Goal: Find specific page/section: Find specific page/section

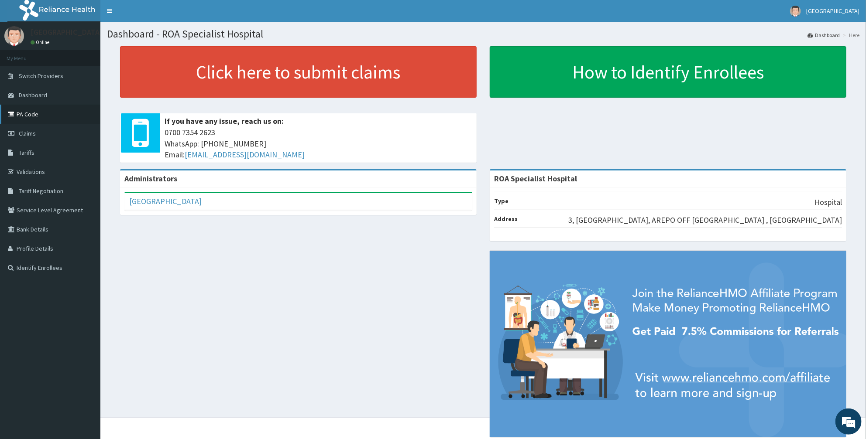
click at [19, 110] on link "PA Code" at bounding box center [50, 114] width 100 height 19
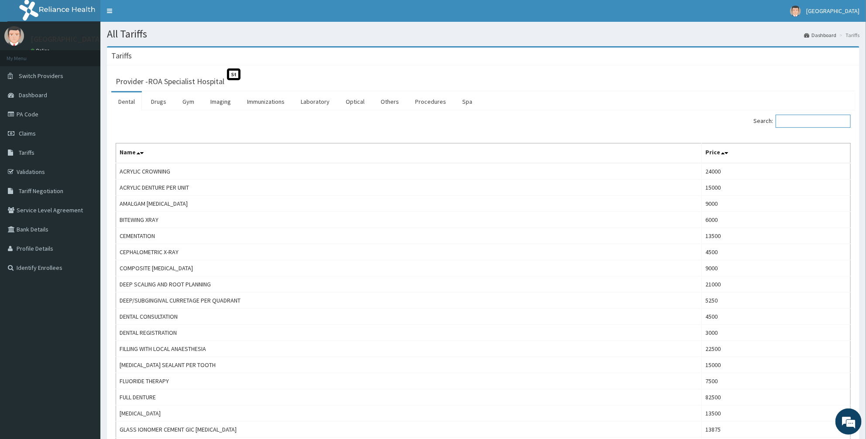
drag, startPoint x: 813, startPoint y: 121, endPoint x: 789, endPoint y: 122, distance: 24.0
click at [802, 122] on input "Search:" at bounding box center [812, 121] width 75 height 13
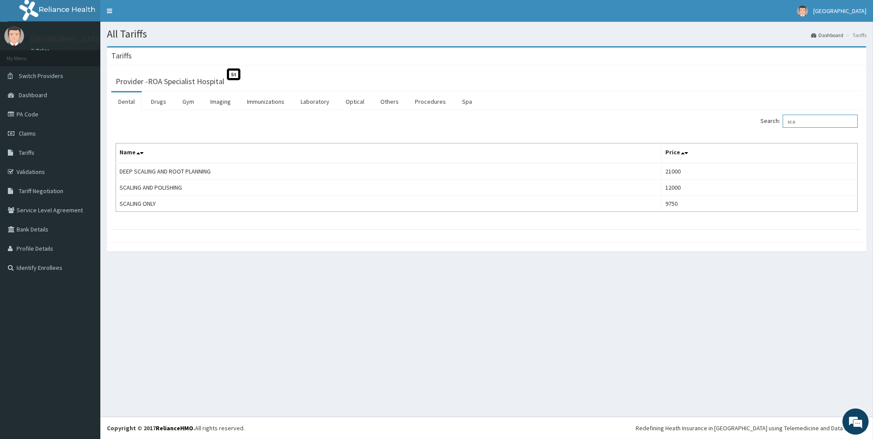
type input "sca"
